Goal: Book appointment/travel/reservation

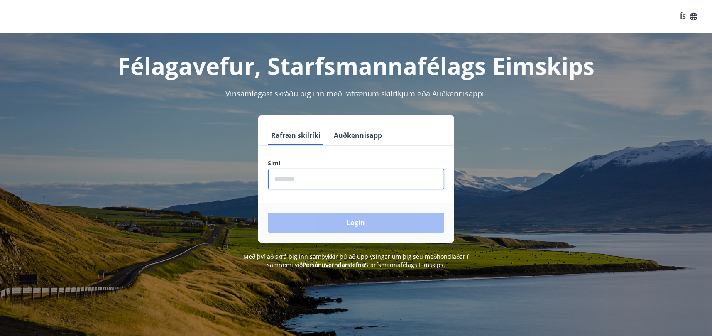
click at [338, 177] on input "phone" at bounding box center [356, 179] width 176 height 20
type input "********"
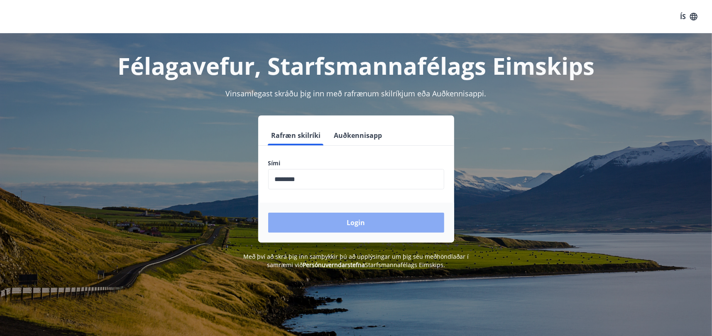
click at [354, 220] on button "Login" at bounding box center [356, 223] width 176 height 20
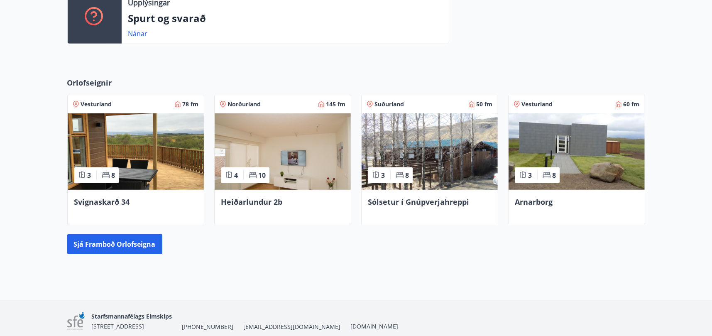
scroll to position [249, 0]
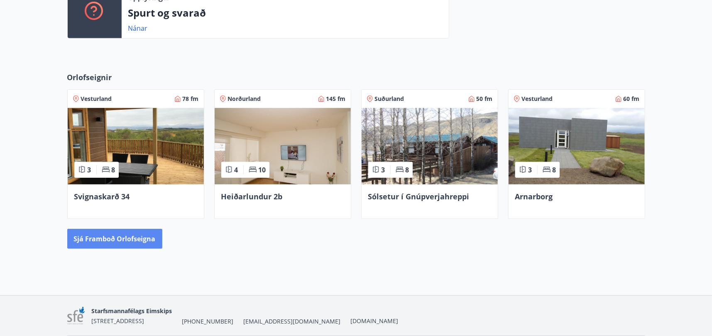
click at [110, 234] on button "Sjá framboð orlofseigna" at bounding box center [114, 239] width 95 height 20
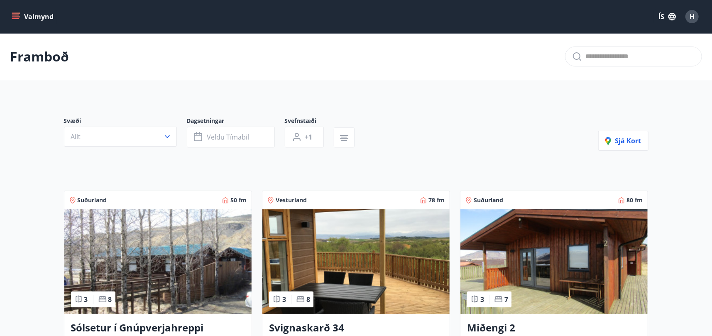
click at [18, 20] on icon "menu" at bounding box center [16, 16] width 8 height 8
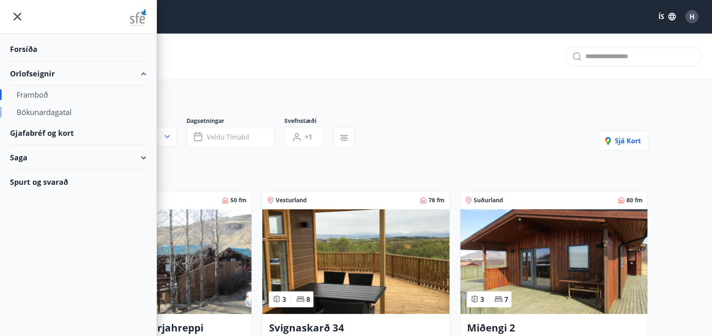
click at [53, 112] on div "Bókunardagatal" at bounding box center [78, 111] width 123 height 17
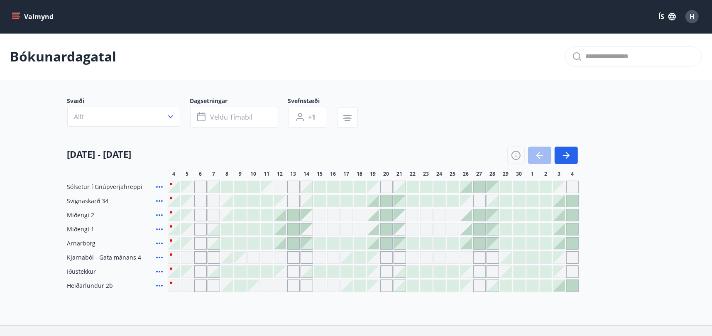
scroll to position [42, 0]
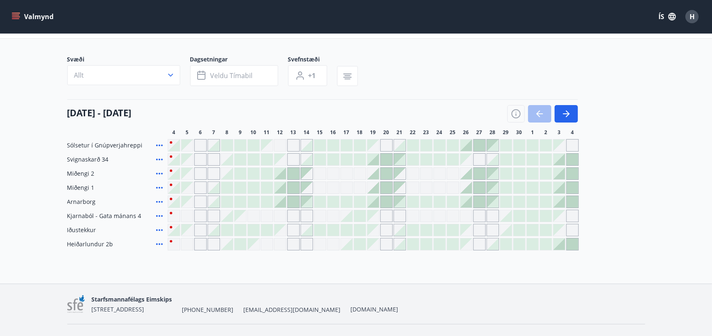
click at [387, 218] on div "Gráir dagar eru ekki bókanlegir" at bounding box center [386, 216] width 12 height 12
click at [482, 271] on div "Bókunardagatal Svæði Allt Dagsetningar Veldu tímabil Svefnstæði +1 [DATE] - [DA…" at bounding box center [356, 138] width 712 height 292
click at [29, 176] on main "Bókunardagatal Svæði Allt Dagsetningar Veldu tímabil Svefnstæði +1 [DATE] - [DA…" at bounding box center [356, 121] width 712 height 259
click at [29, 187] on main "Bókunardagatal Svæði Allt Dagsetningar Veldu tímabil Svefnstæði +1 [DATE] - [DA…" at bounding box center [356, 121] width 712 height 259
click at [29, 186] on main "Bókunardagatal Svæði Allt Dagsetningar Veldu tímabil Svefnstæði +1 [DATE] - [DA…" at bounding box center [356, 121] width 712 height 259
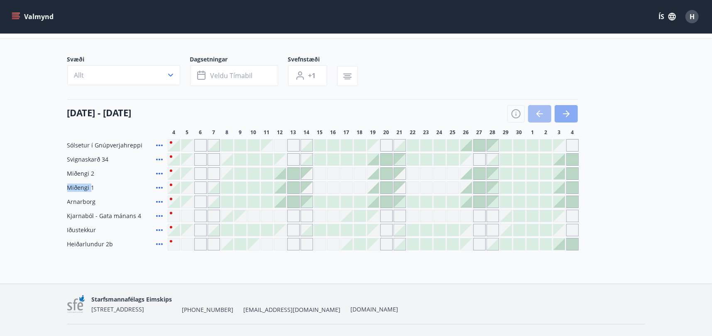
click at [565, 109] on icon "button" at bounding box center [566, 114] width 10 height 10
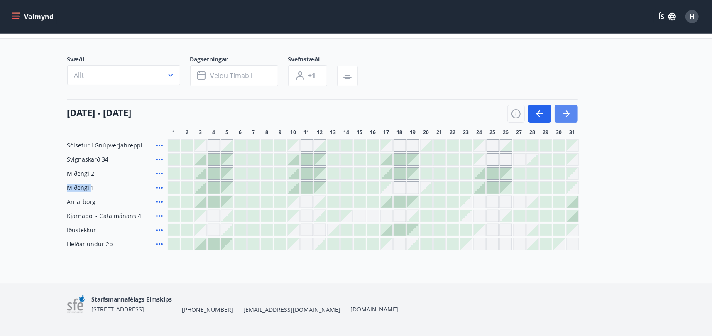
click at [565, 117] on icon "button" at bounding box center [566, 114] width 10 height 10
